Goal: Transaction & Acquisition: Obtain resource

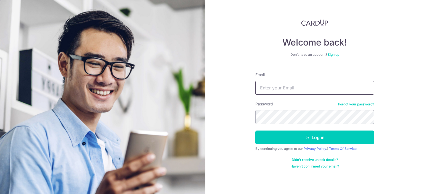
click at [281, 90] on input "Email" at bounding box center [315, 88] width 119 height 14
type input "[EMAIL_ADDRESS][DOMAIN_NAME]"
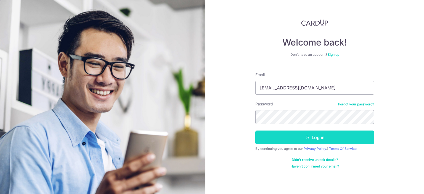
click at [296, 141] on button "Log in" at bounding box center [315, 138] width 119 height 14
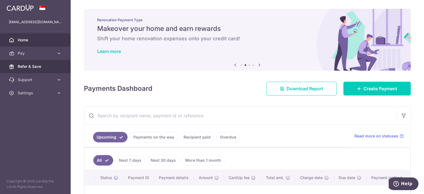
click at [38, 66] on span "Refer & Save" at bounding box center [36, 67] width 36 height 6
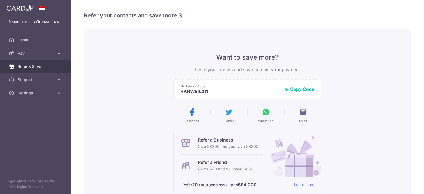
scroll to position [28, 0]
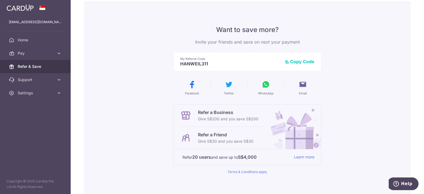
click at [249, 137] on p "Refer a Friend" at bounding box center [226, 135] width 56 height 7
drag, startPoint x: 245, startPoint y: 140, endPoint x: 250, endPoint y: 140, distance: 5.0
click at [247, 140] on p "Give S$30 and you save S$30" at bounding box center [226, 141] width 56 height 7
click at [250, 140] on p "Give S$30 and you save S$30" at bounding box center [226, 141] width 56 height 7
click at [303, 63] on button "Copy Code" at bounding box center [300, 62] width 30 height 6
